Goal: Transaction & Acquisition: Purchase product/service

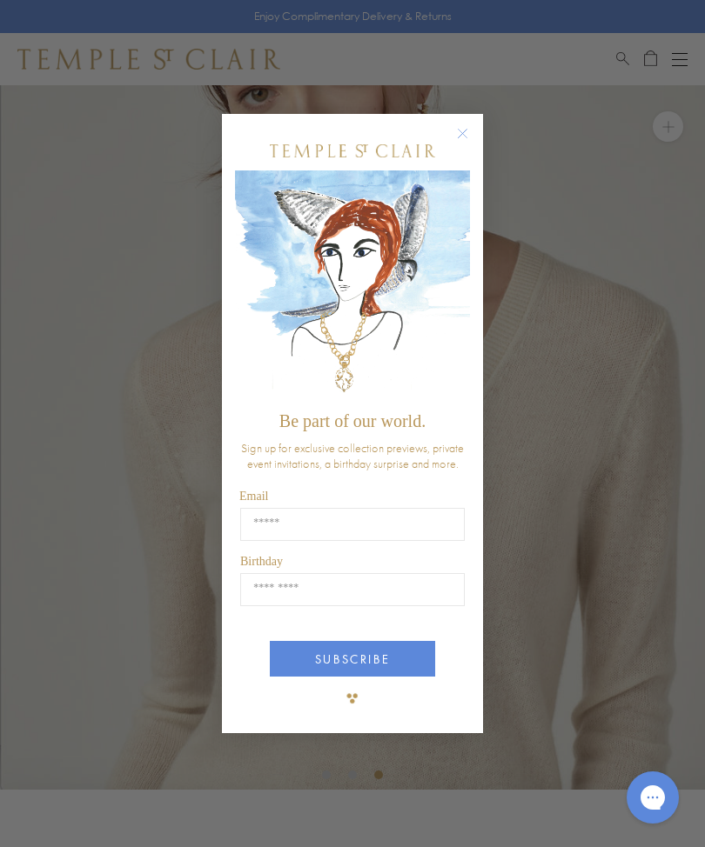
click at [372, 426] on span "Be part of our world." at bounding box center [352, 421] width 146 height 19
click at [355, 365] on img "POPUP Form" at bounding box center [352, 287] width 235 height 232
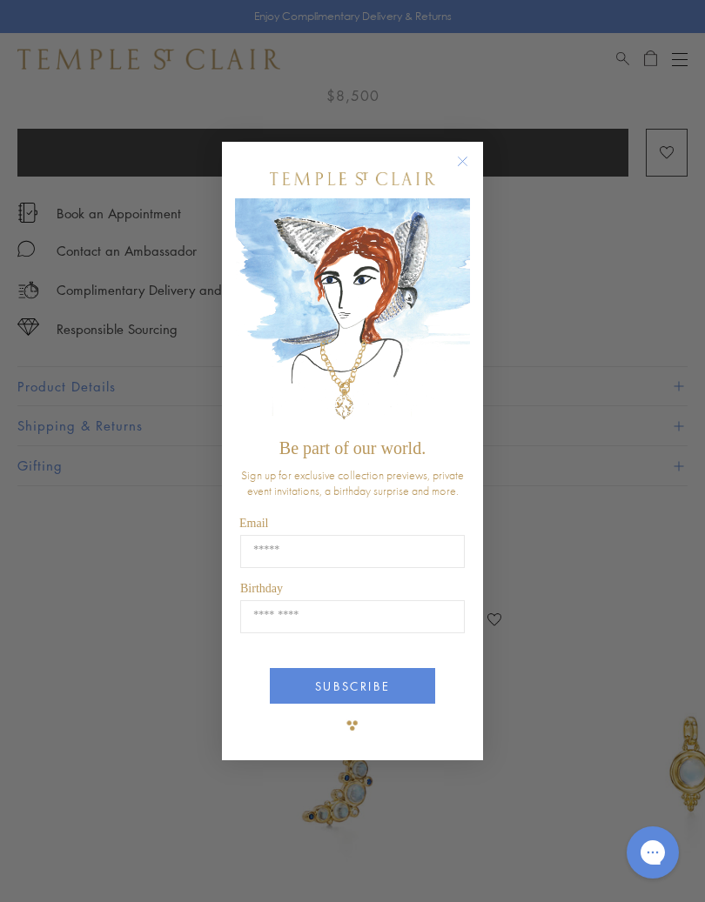
scroll to position [799, 0]
click at [466, 166] on circle "Close dialog" at bounding box center [462, 161] width 21 height 21
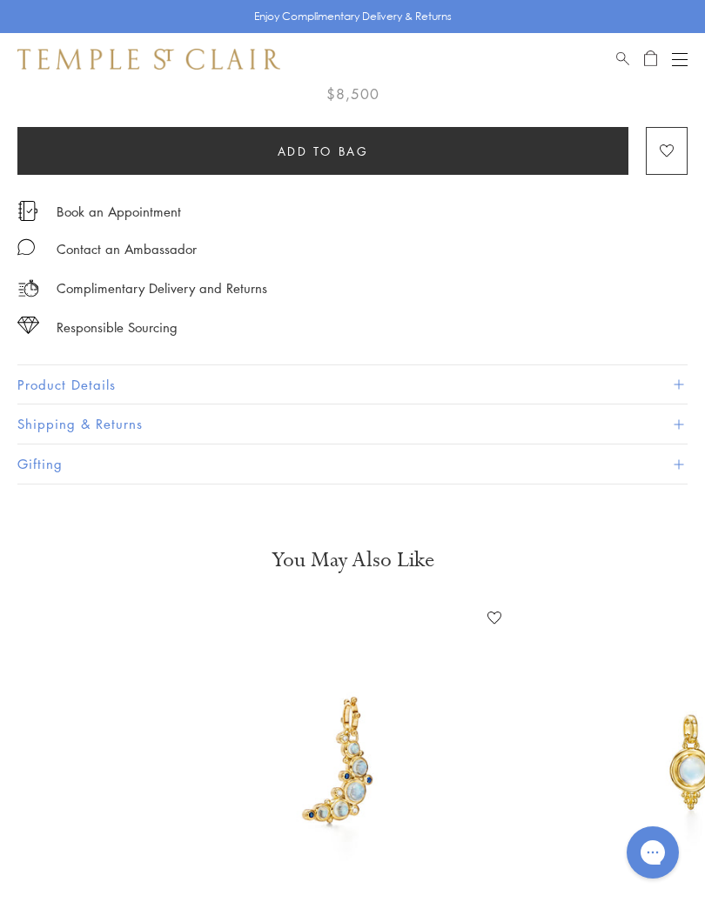
click at [351, 795] on img at bounding box center [353, 761] width 312 height 312
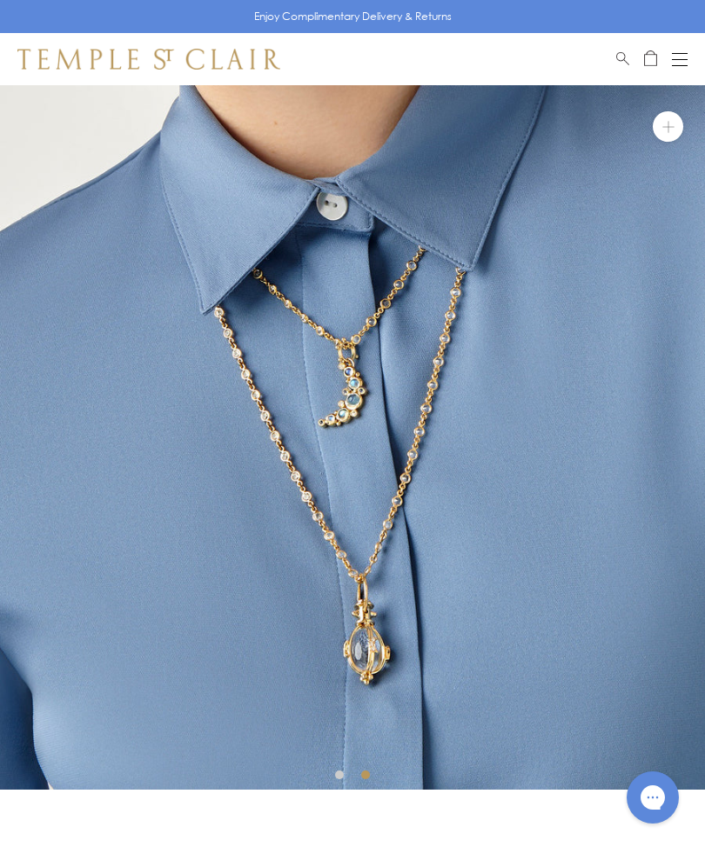
click at [367, 660] on img at bounding box center [352, 437] width 705 height 705
click at [394, 645] on img at bounding box center [352, 437] width 705 height 705
click at [375, 661] on img at bounding box center [352, 437] width 705 height 705
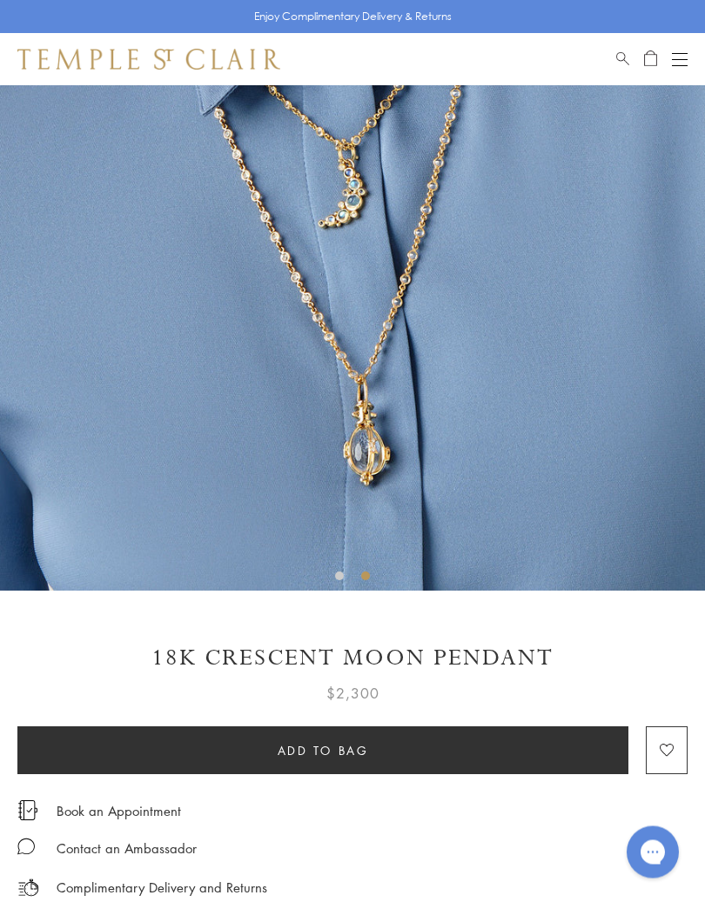
scroll to position [199, 0]
click at [373, 463] on img at bounding box center [352, 238] width 705 height 705
click at [357, 464] on img at bounding box center [352, 238] width 705 height 705
click at [378, 472] on img at bounding box center [352, 238] width 705 height 705
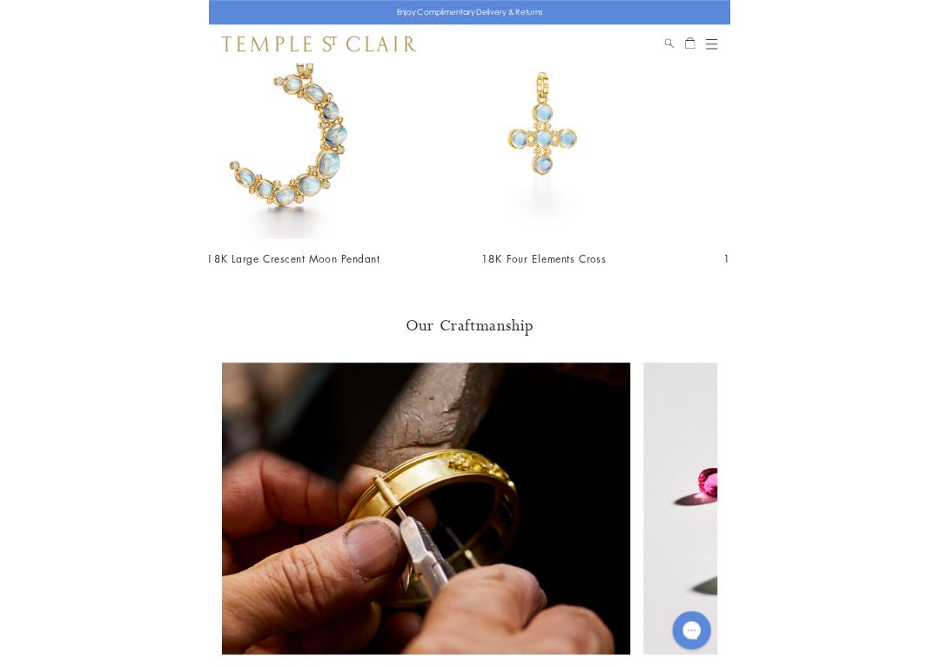
scroll to position [1414, 0]
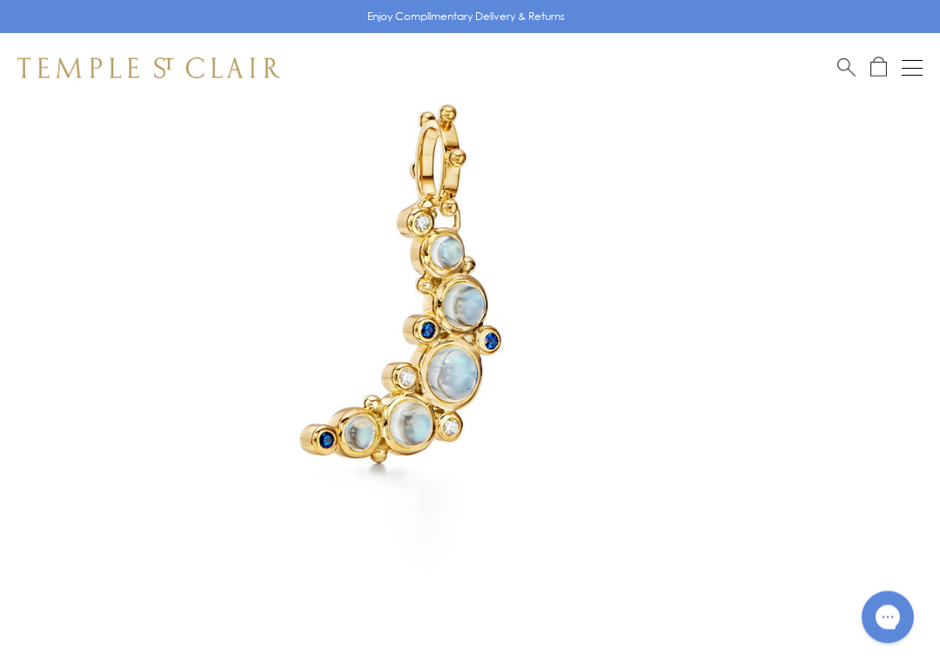
scroll to position [260, 0]
